Goal: Communication & Community: Answer question/provide support

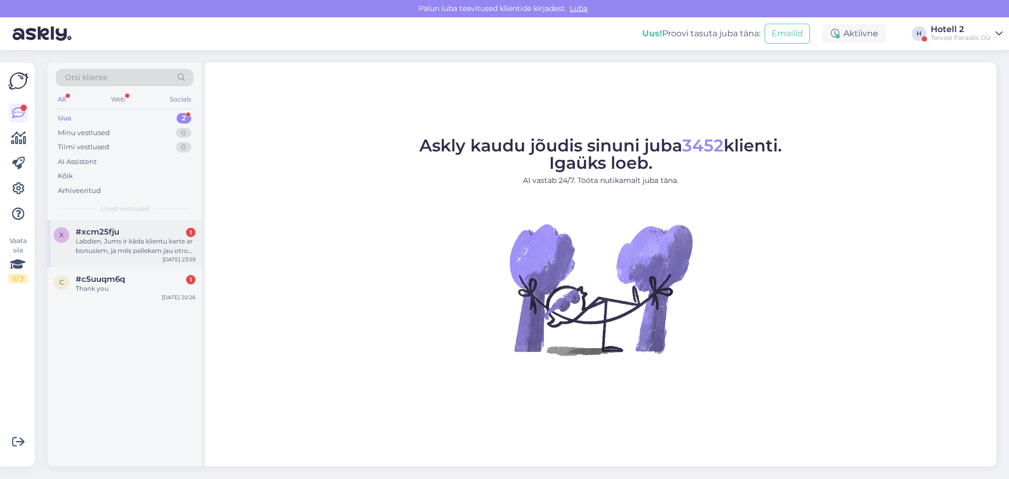
click at [131, 242] on div "Labdien, Jums ir kāda klientu karte ar bonusiem, ja mēs paliekam jau otro reizi…" at bounding box center [136, 246] width 120 height 19
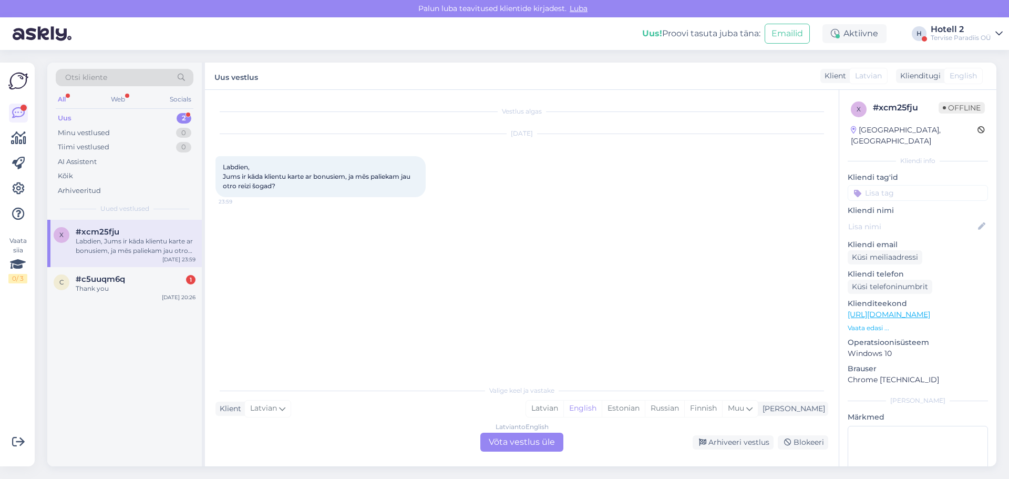
click at [521, 445] on div "Latvian to English Võta vestlus üle" at bounding box center [521, 442] width 83 height 19
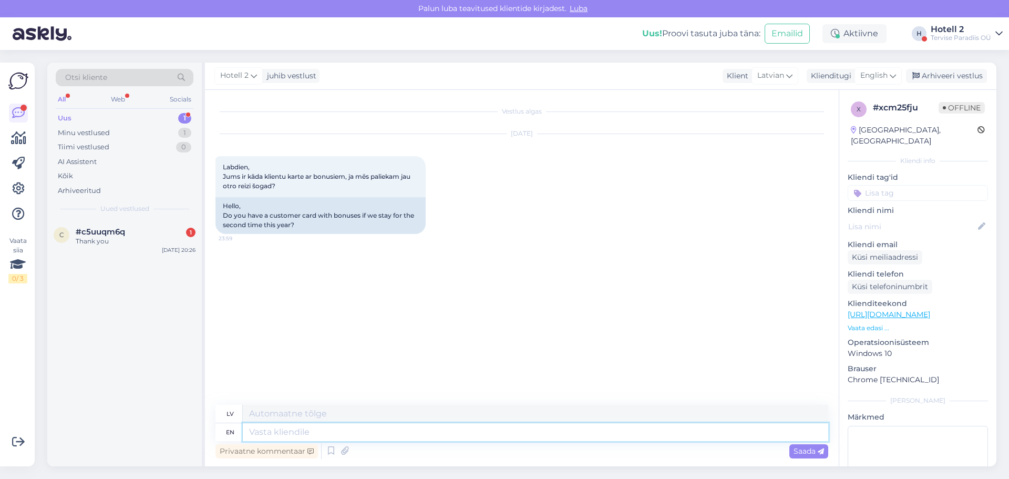
click at [257, 434] on textarea at bounding box center [536, 432] width 586 height 18
click at [879, 76] on span "English" at bounding box center [873, 76] width 27 height 12
type input "est"
click at [828, 124] on link "Estonian" at bounding box center [855, 122] width 116 height 17
click at [260, 433] on textarea at bounding box center [536, 432] width 586 height 18
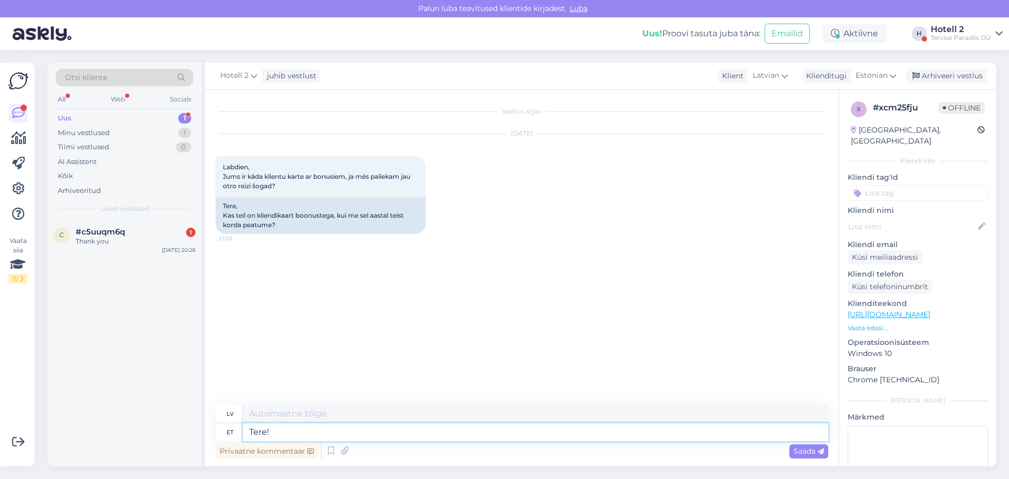
type textarea "Tere!"
type textarea "Sveiki!"
type textarea "Tere! Praegu"
type textarea "Sveiki! [PERSON_NAME] [PERSON_NAME]"
type textarea "Tere! Praegu e"
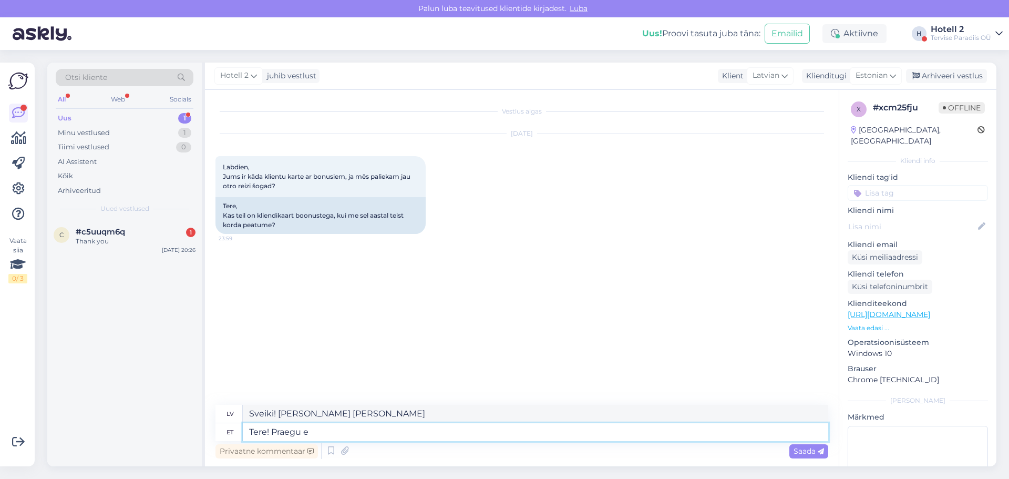
type textarea "Sveiki! Pašlaik ieslēgts"
type textarea "Tere! Praegu"
type textarea "Sveiki! [PERSON_NAME] [PERSON_NAME]"
type textarea "Tere! Praegu m"
type textarea "Sveiki! Mēs pašlaik esam"
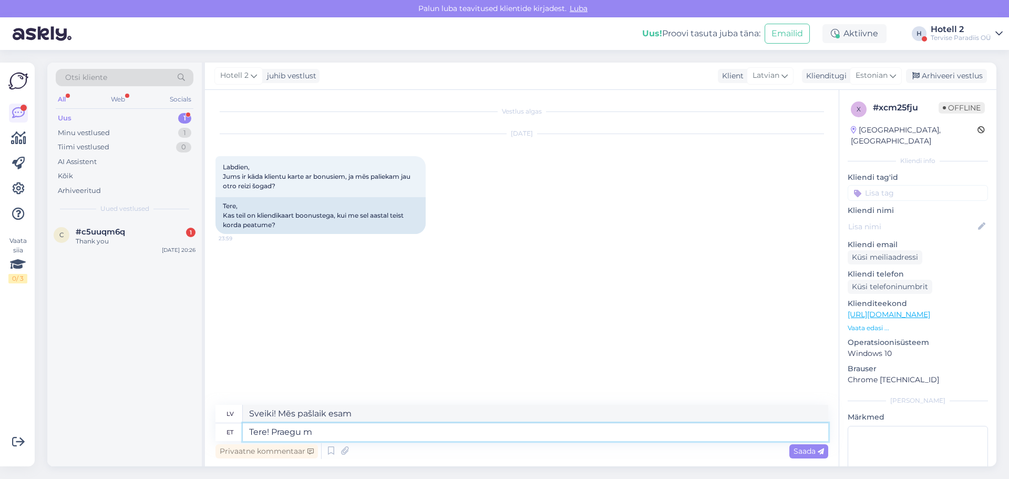
type textarea "Tere! Praegu"
type textarea "Sveiki! [PERSON_NAME] [PERSON_NAME]"
type textarea "Tere! Praegu hotellis"
type textarea "Sveiki! Pašlaik viesnīcā"
type textarea "Tere! Praegu hotellis ei"
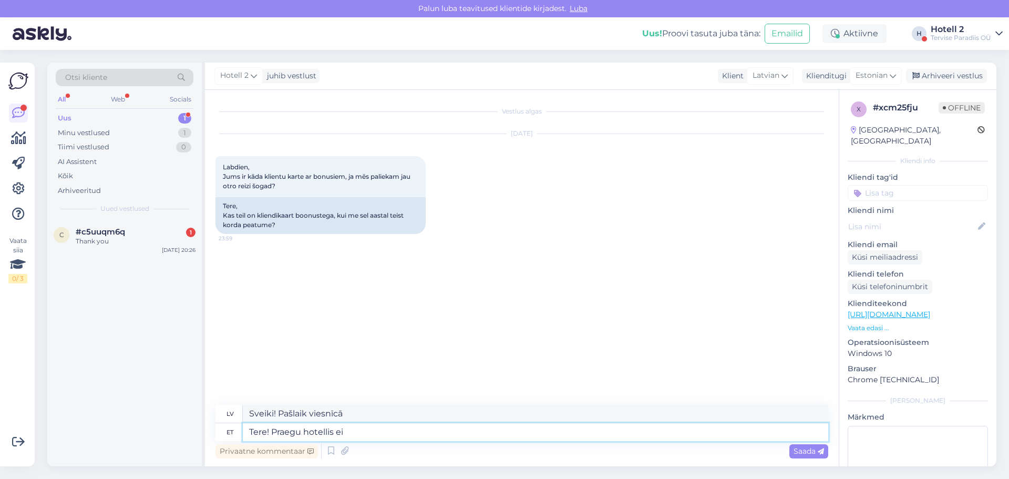
type textarea "Sveiki! Pašlaik neesmu viesnīcā"
type textarea "Tere! Praegu hotellis ei ole"
type textarea "Sveiki! Pašlaik viesnīcā nav pieejams"
type textarea "Tere! Praegu hotellis ei [PERSON_NAME]"
type textarea "Sveiki! Viesnīcā pašlaik nav brīvu numuru."
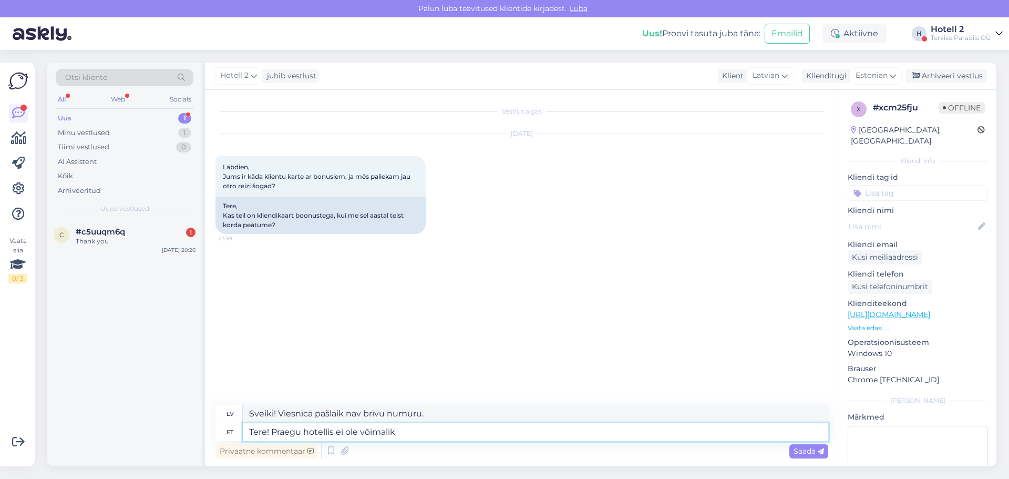
type textarea "Tere! Praegu hotellis ei ole võimalik"
type textarea "Sveiki! Viesnīcā tas šobrīd nav iespējams."
type textarea "Tere! Praegu hotellis ei ole võimalik saada"
type textarea "Sveiki! Pašlaik to nav iespējams saņemt viesnīcā."
type textarea "Tere! Praegu hotellis ei ole võimalik saada kliendikaardi"
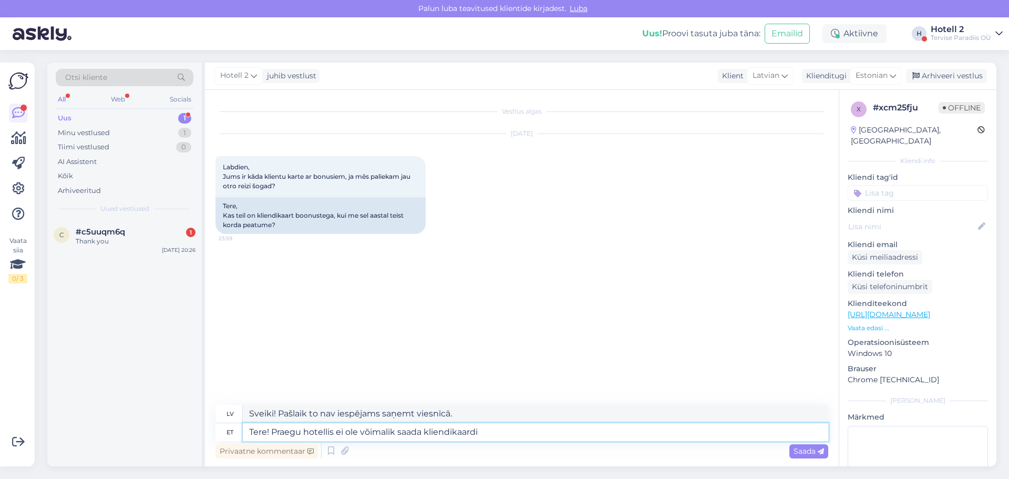
type textarea "Sveiki! Pašlaik viesnīcā nav iespējams saņemt lojalitātes karti."
type textarea "Tere! Praegu hotellis ei ole võimalik saada kliendikaardi. Tervise"
type textarea "Sveiki! Pašlaik viesnīcā nav iespējams saņemt lojalitātes karti. Veselība"
type textarea "Tere! Praegu hotellis ei ole võimalik saada kliendikaardi. Tervise Paradiis"
type textarea "Sveiki! Pašlaik viesnīcā nav iespējams saņemt lojalitātes karti. Tervise Paradi…"
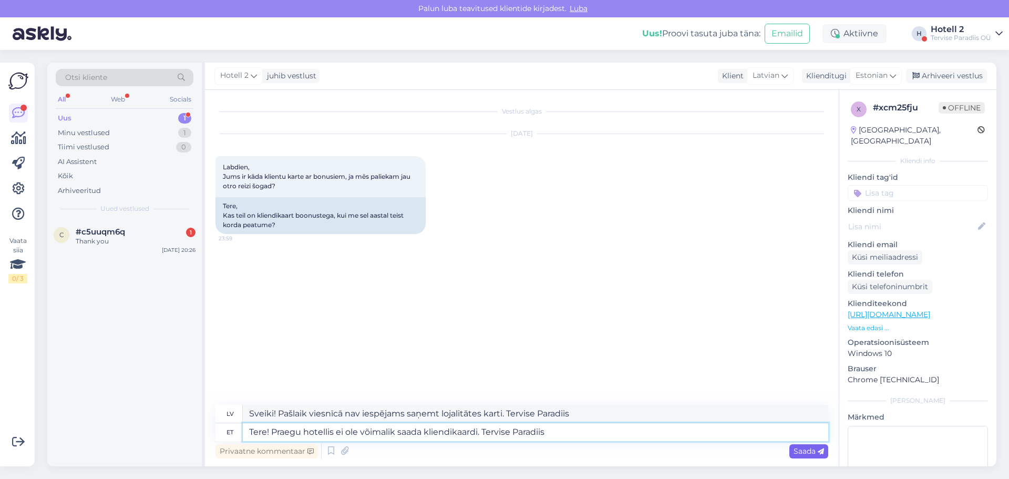
type textarea "Tere! Praegu hotellis ei ole võimalik saada kliendikaardi. Tervise Paradiis"
click at [808, 451] on span "Saada" at bounding box center [809, 450] width 30 height 9
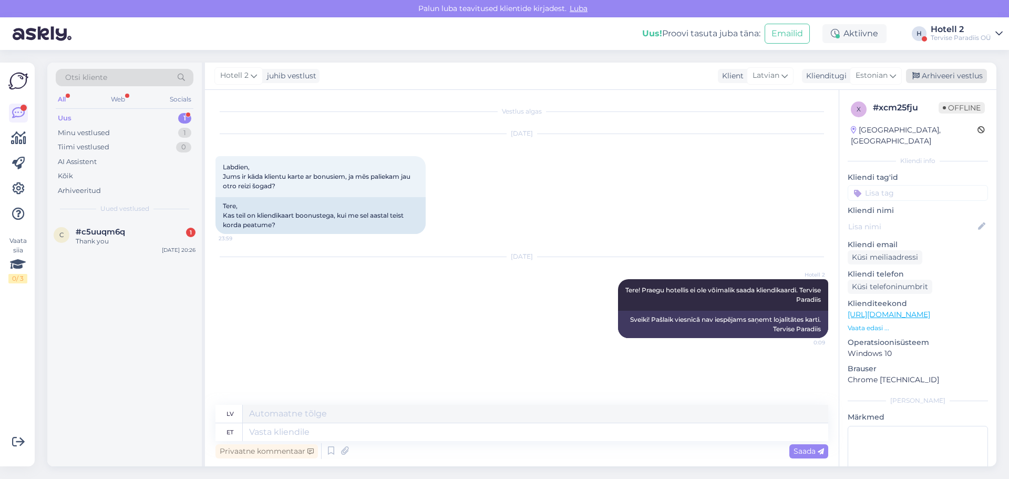
click at [970, 74] on div "Arhiveeri vestlus" at bounding box center [946, 76] width 81 height 14
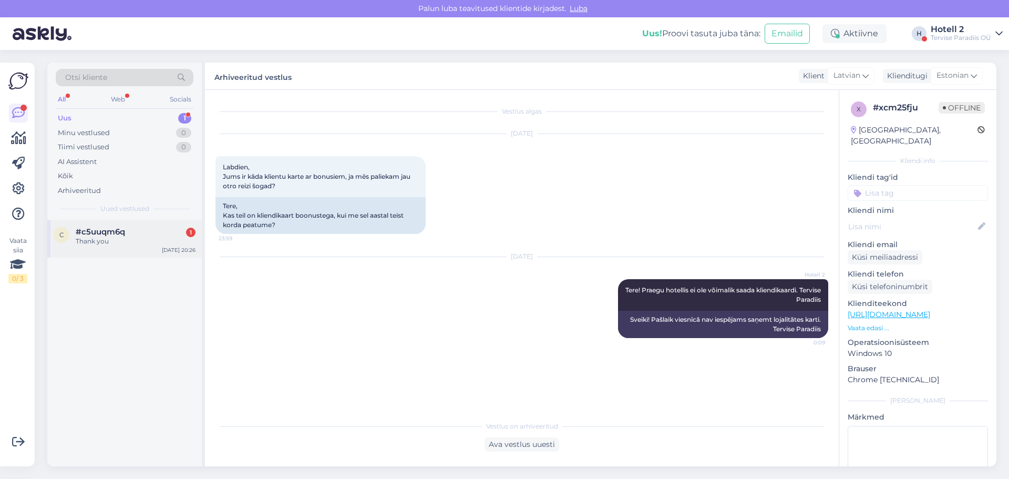
click at [93, 228] on span "#c5uuqm6q" at bounding box center [100, 231] width 49 height 9
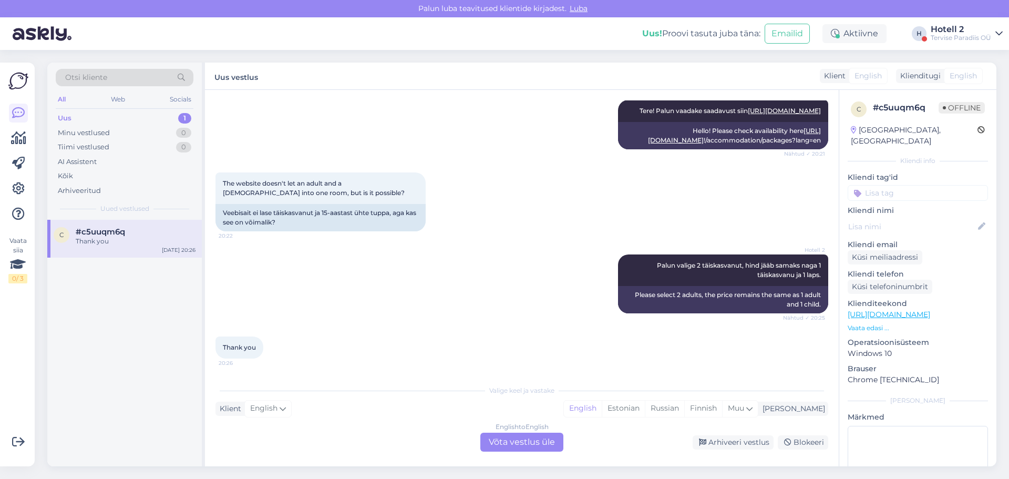
click at [510, 446] on div "English to English Võta vestlus üle" at bounding box center [521, 442] width 83 height 19
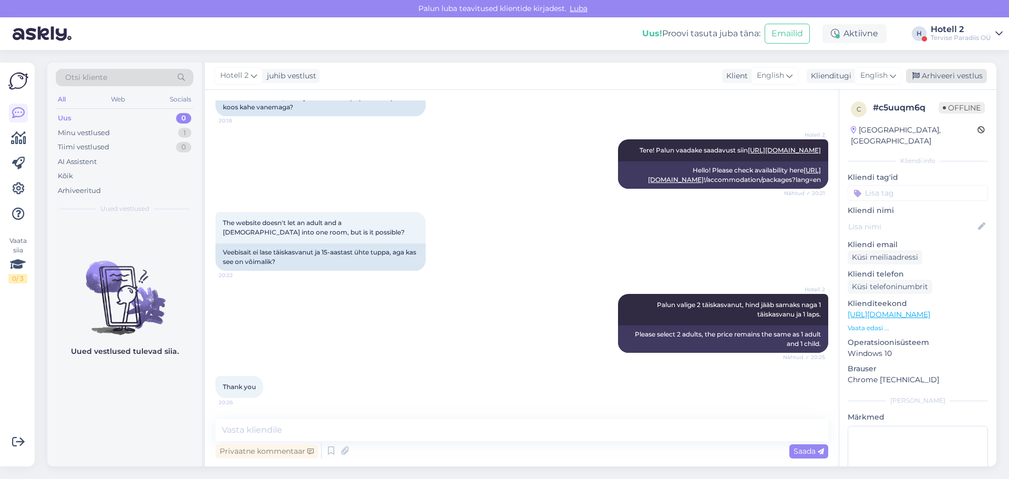
click at [969, 77] on div "Arhiveeri vestlus" at bounding box center [946, 76] width 81 height 14
